Goal: Transaction & Acquisition: Obtain resource

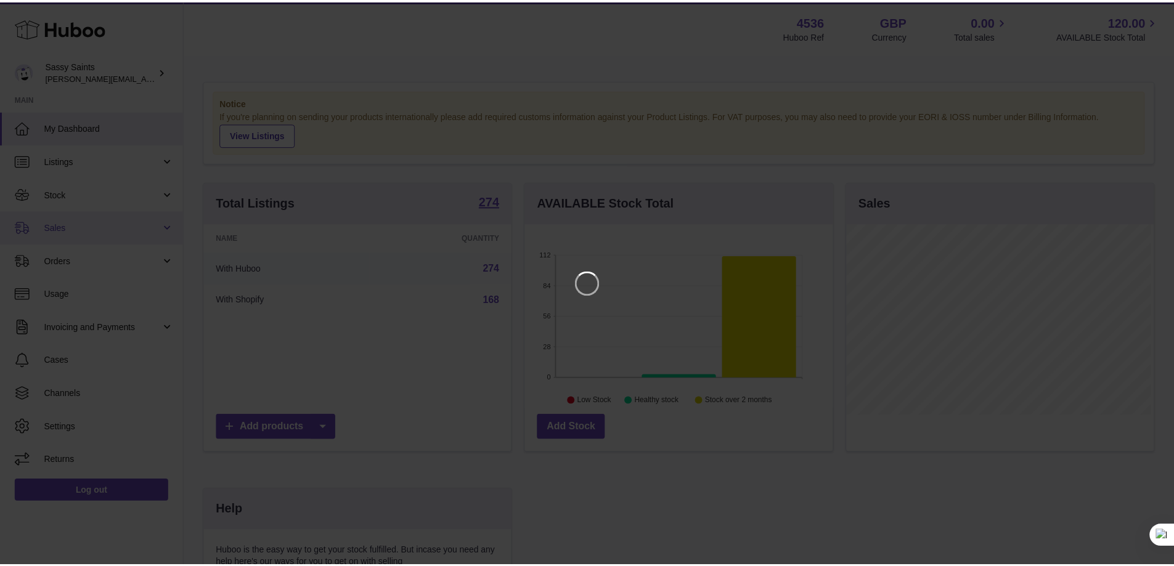
scroll to position [192, 311]
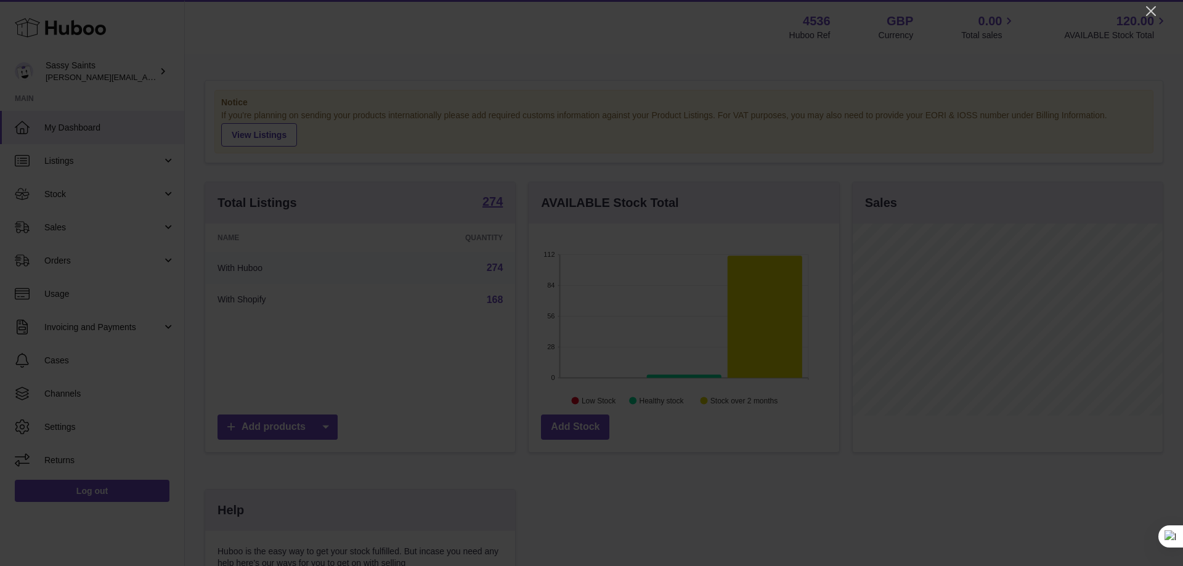
click at [1158, 14] on div at bounding box center [591, 283] width 1183 height 566
click at [1151, 14] on icon "Close" at bounding box center [1150, 11] width 15 height 15
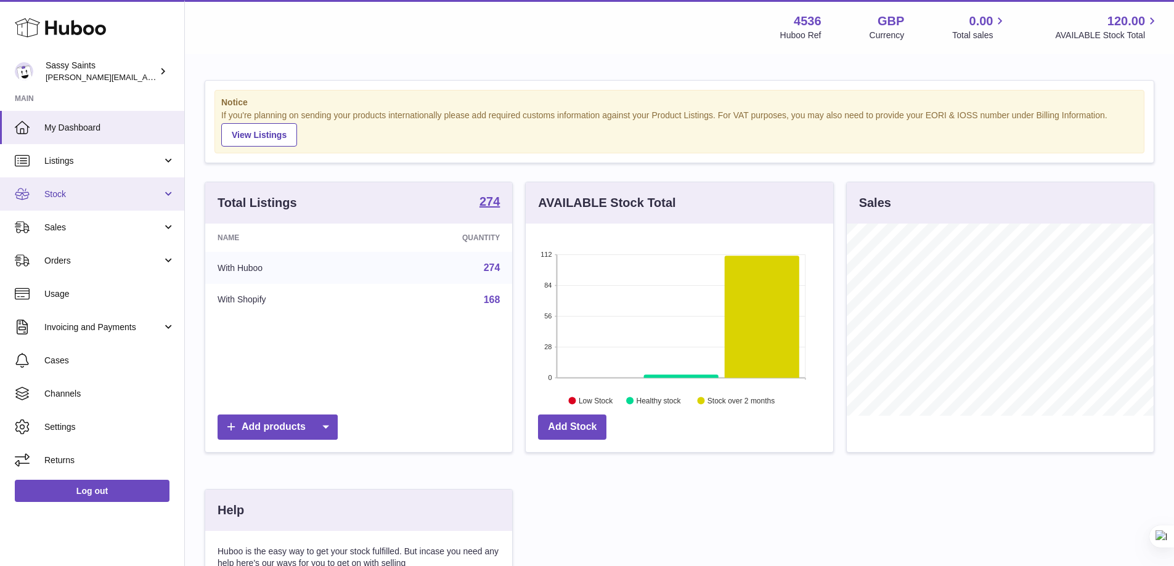
click at [72, 196] on span "Stock" at bounding box center [103, 195] width 118 height 12
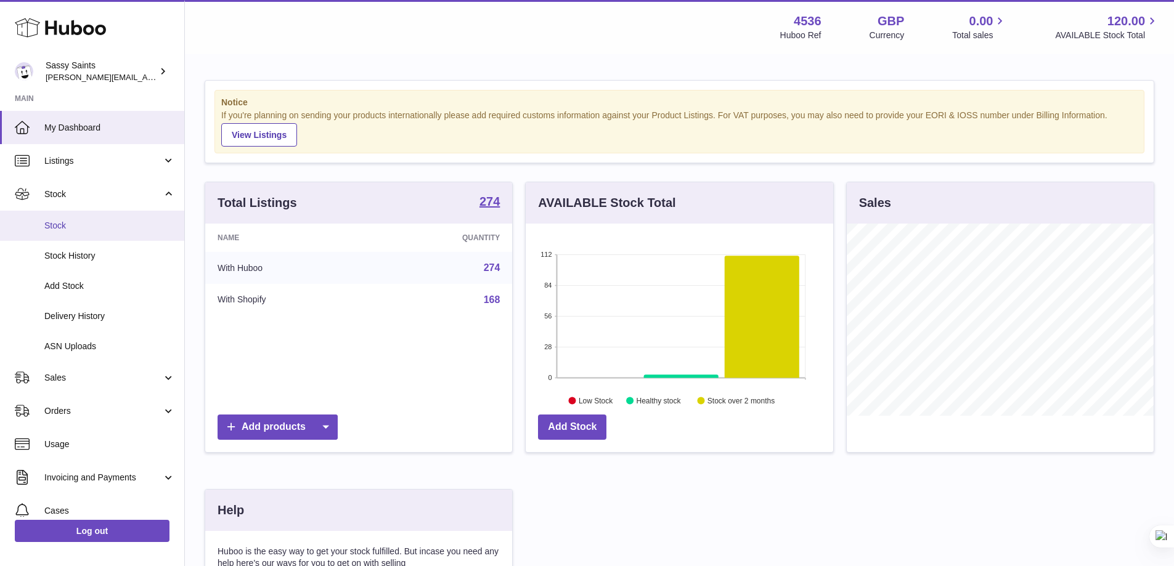
click at [74, 221] on span "Stock" at bounding box center [109, 226] width 131 height 12
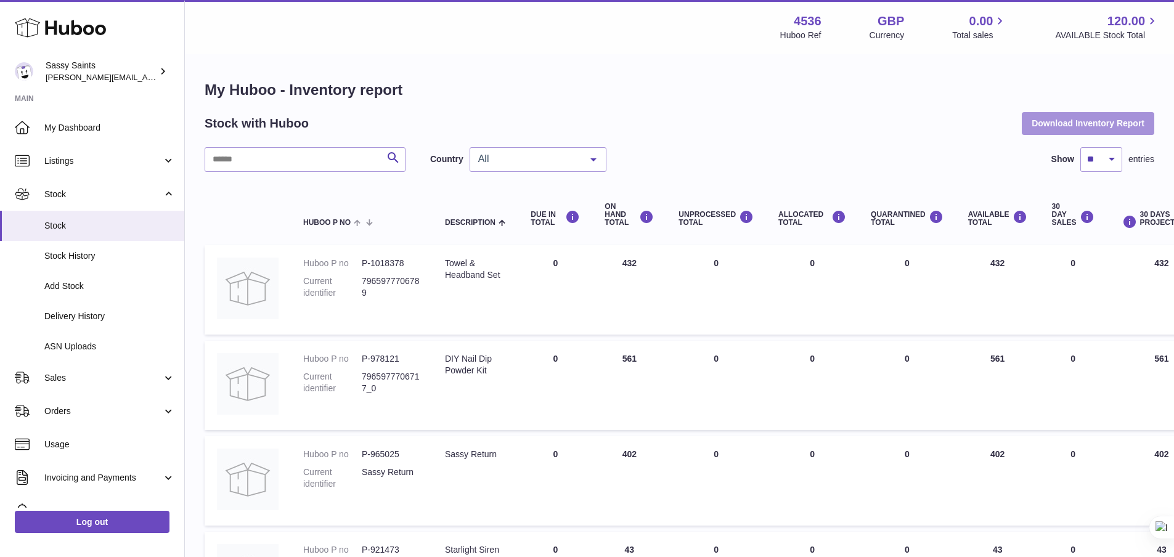
click at [1054, 114] on button "Download Inventory Report" at bounding box center [1087, 123] width 132 height 22
